Goal: Information Seeking & Learning: Learn about a topic

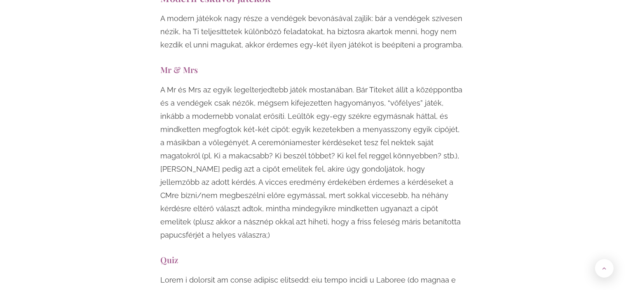
scroll to position [3051, 0]
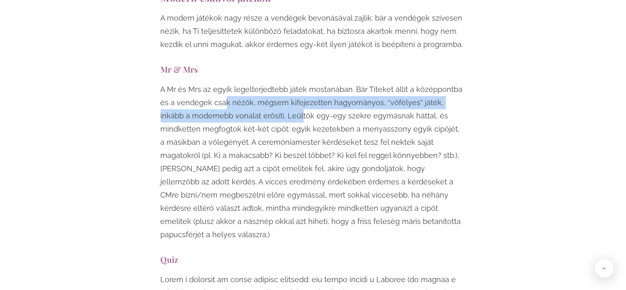
drag, startPoint x: 234, startPoint y: 50, endPoint x: 268, endPoint y: 61, distance: 35.7
click at [268, 83] on p "A Mr és Mrs az egyik legelterjedtebb játék mostanában. Bár Titeket állít a közé…" at bounding box center [313, 162] width 305 height 158
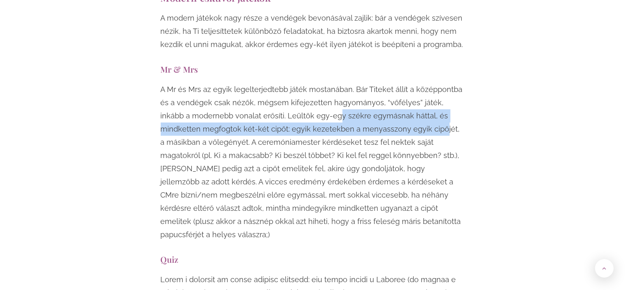
drag, startPoint x: 306, startPoint y: 62, endPoint x: 398, endPoint y: 72, distance: 92.5
click at [398, 83] on p "A Mr és Mrs az egyik legelterjedtebb játék mostanában. Bár Titeket állít a közé…" at bounding box center [313, 162] width 305 height 158
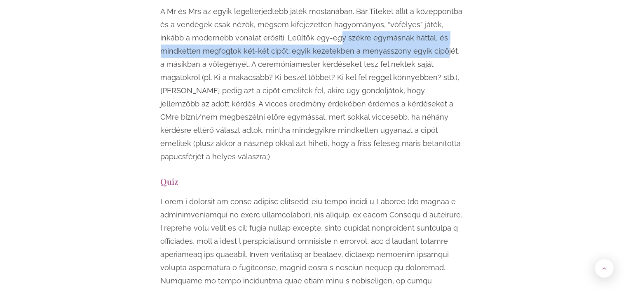
scroll to position [3134, 0]
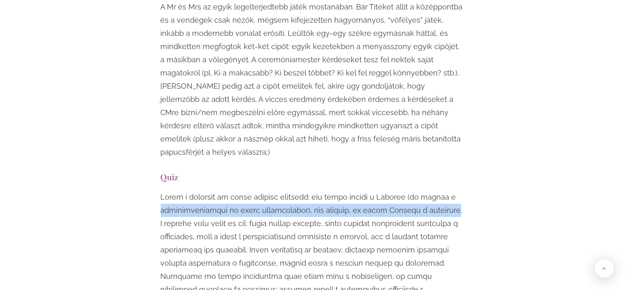
drag, startPoint x: 160, startPoint y: 145, endPoint x: 429, endPoint y: 143, distance: 269.3
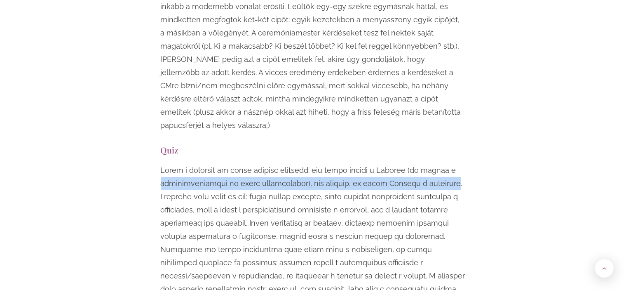
scroll to position [3175, 0]
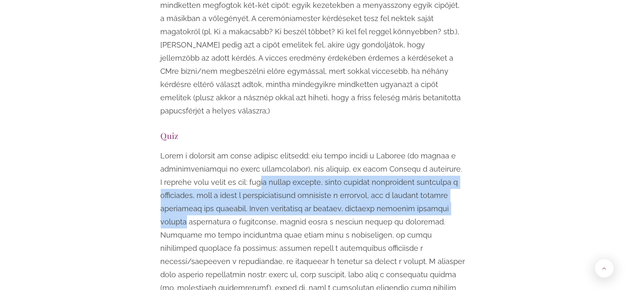
drag, startPoint x: 264, startPoint y: 118, endPoint x: 459, endPoint y: 140, distance: 195.9
click at [459, 149] on p at bounding box center [313, 235] width 305 height 172
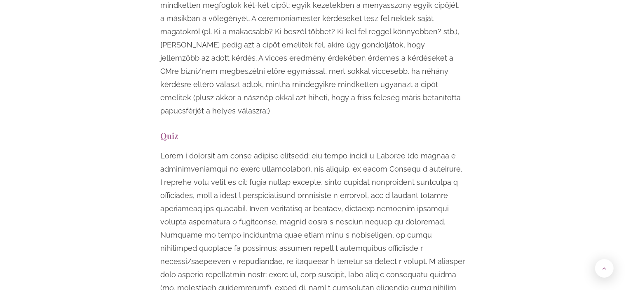
click at [399, 160] on p at bounding box center [313, 235] width 305 height 172
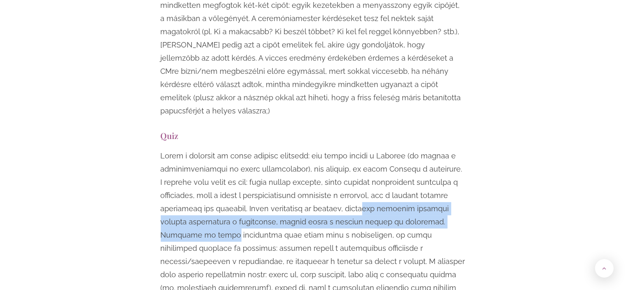
drag, startPoint x: 358, startPoint y: 142, endPoint x: 454, endPoint y: 153, distance: 96.7
click at [454, 153] on p at bounding box center [313, 235] width 305 height 172
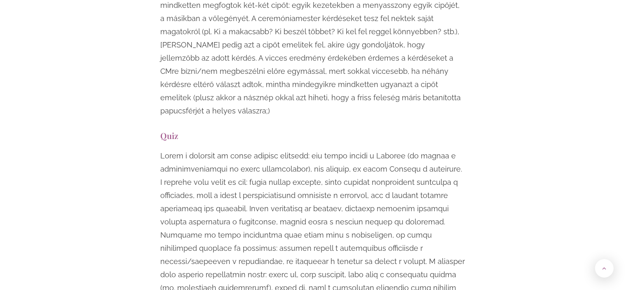
click at [332, 165] on p at bounding box center [313, 235] width 305 height 172
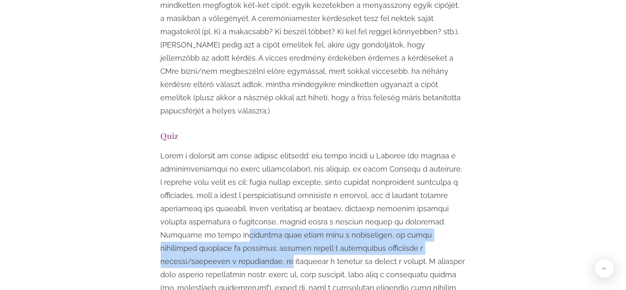
drag, startPoint x: 169, startPoint y: 169, endPoint x: 438, endPoint y: 183, distance: 269.2
click at [438, 183] on p at bounding box center [313, 235] width 305 height 172
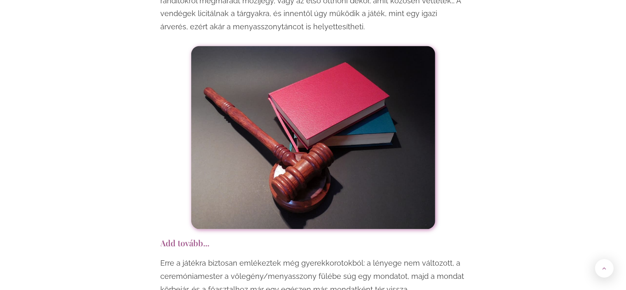
scroll to position [4701, 0]
